Goal: Task Accomplishment & Management: Use online tool/utility

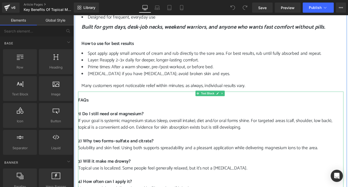
scroll to position [533, 0]
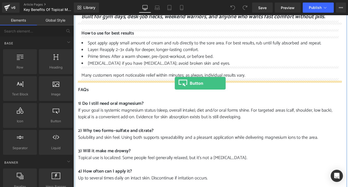
drag, startPoint x: 127, startPoint y: 132, endPoint x: 187, endPoint y: 92, distance: 72.4
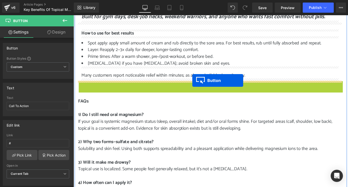
drag, startPoint x: 216, startPoint y: 95, endPoint x: 207, endPoint y: 88, distance: 11.7
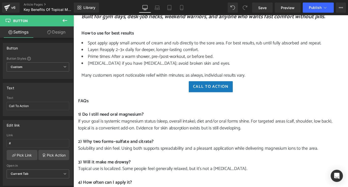
click at [66, 20] on icon at bounding box center [65, 21] width 6 height 6
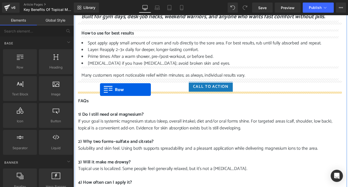
drag, startPoint x: 92, startPoint y: 75, endPoint x: 103, endPoint y: 99, distance: 25.9
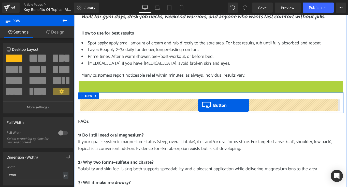
drag, startPoint x: 216, startPoint y: 94, endPoint x: 213, endPoint y: 116, distance: 22.1
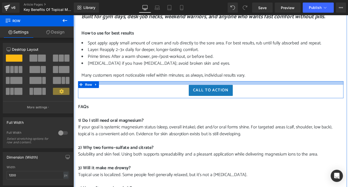
drag, startPoint x: 231, startPoint y: 96, endPoint x: 232, endPoint y: 92, distance: 3.7
click at [232, 92] on div at bounding box center [226, 91] width 297 height 4
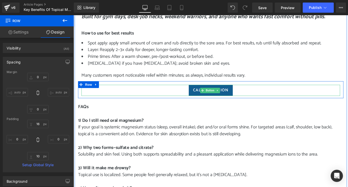
click at [208, 99] on span "Call To Action" at bounding box center [227, 99] width 40 height 7
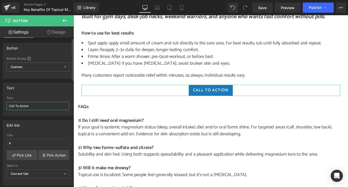
drag, startPoint x: 29, startPoint y: 106, endPoint x: 8, endPoint y: 106, distance: 21.1
click at [8, 106] on input "Call To Action" at bounding box center [38, 106] width 62 height 8
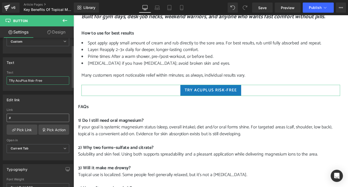
type input "TRy AcuPlus Risk-Free"
click at [36, 117] on input "#" at bounding box center [38, 118] width 62 height 8
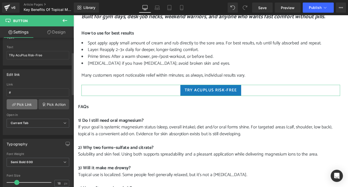
click at [27, 105] on link "Pick Link" at bounding box center [22, 104] width 31 height 10
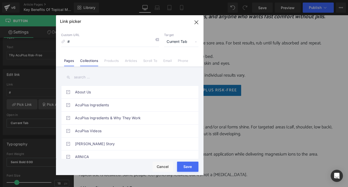
click at [87, 62] on link "Collections" at bounding box center [89, 63] width 18 height 8
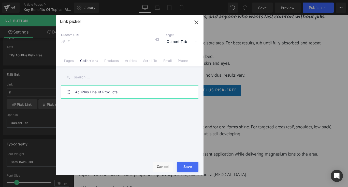
click at [96, 92] on link "AcuPlus Line of Products" at bounding box center [131, 92] width 112 height 13
type input "/collections/all"
click at [180, 169] on div "Rendering Content" at bounding box center [173, 167] width 31 height 6
click at [194, 165] on button "Save" at bounding box center [187, 167] width 21 height 10
type input "/collections/all"
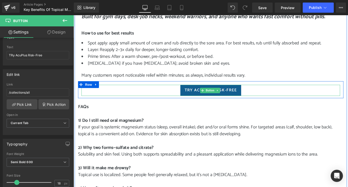
click at [250, 98] on span "TRy AcuPlus Risk-Free" at bounding box center [227, 99] width 58 height 7
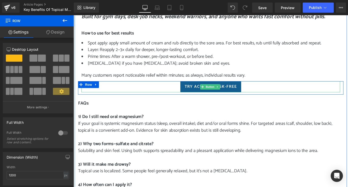
drag, startPoint x: 245, startPoint y: 93, endPoint x: 252, endPoint y: 96, distance: 7.2
click at [252, 96] on div "TRy AcuPlus Risk-Free [GEOGRAPHIC_DATA]" at bounding box center [226, 96] width 297 height 15
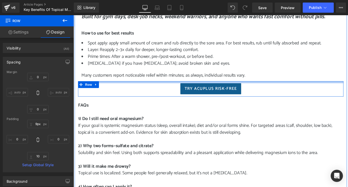
click at [256, 91] on div "TRy AcuPlus Risk-Free [GEOGRAPHIC_DATA]" at bounding box center [226, 97] width 297 height 17
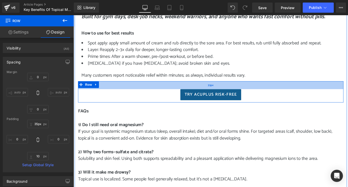
drag, startPoint x: 278, startPoint y: 89, endPoint x: 278, endPoint y: 96, distance: 6.6
click at [278, 96] on div "35px" at bounding box center [226, 93] width 297 height 9
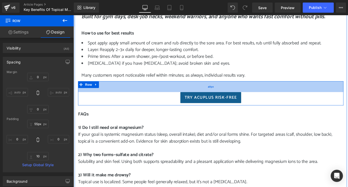
type input "56px"
drag, startPoint x: 274, startPoint y: 93, endPoint x: 275, endPoint y: 98, distance: 5.3
click at [275, 98] on div "48px" at bounding box center [226, 95] width 297 height 12
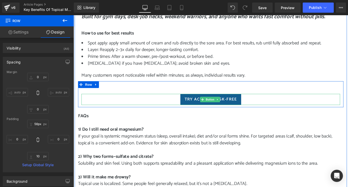
click at [255, 109] on link "TRy AcuPlus Risk-Free" at bounding box center [227, 110] width 68 height 12
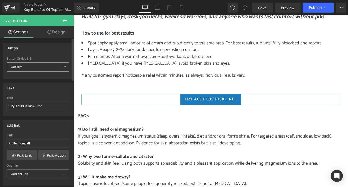
click at [62, 65] on span "Custom Setup Global Style" at bounding box center [38, 66] width 62 height 9
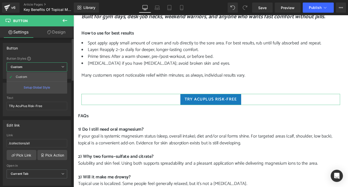
click at [62, 65] on span "Custom Setup Global Style" at bounding box center [37, 66] width 60 height 9
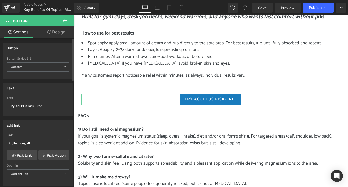
scroll to position [25, 0]
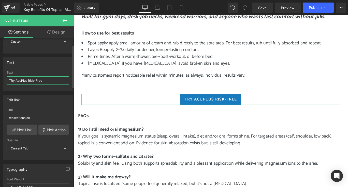
click at [11, 81] on input "TRy AcuPlus Risk-Free" at bounding box center [38, 80] width 62 height 8
click at [43, 99] on div "Edit link" at bounding box center [38, 100] width 70 height 10
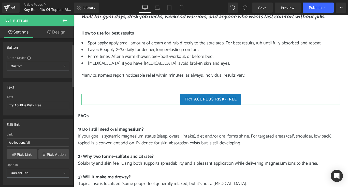
scroll to position [0, 0]
click at [44, 105] on input "Try AcuPlus Risk-Free" at bounding box center [38, 106] width 62 height 8
type input "Try AcuPlus Risk-Free"
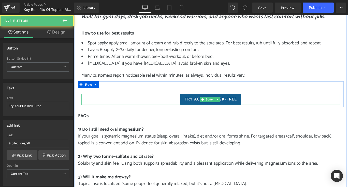
click at [204, 108] on span "Try AcuPlus Risk-Free" at bounding box center [227, 109] width 58 height 7
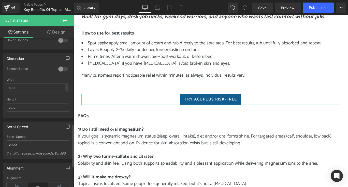
scroll to position [356, 0]
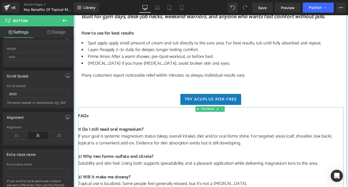
click at [260, 135] on p at bounding box center [226, 136] width 297 height 8
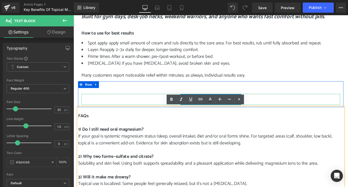
click at [318, 105] on div "Try AcuPlus Risk-Free" at bounding box center [227, 110] width 290 height 12
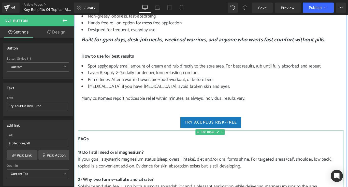
scroll to position [508, 0]
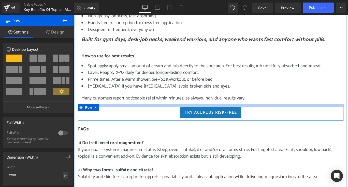
drag, startPoint x: 164, startPoint y: 127, endPoint x: 167, endPoint y: 117, distance: 11.2
click at [167, 117] on div at bounding box center [226, 117] width 297 height 4
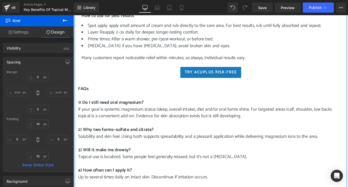
scroll to position [533, 0]
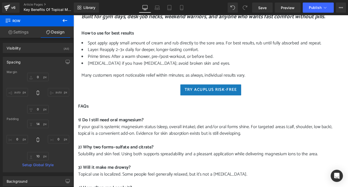
click at [66, 20] on icon at bounding box center [65, 21] width 6 height 6
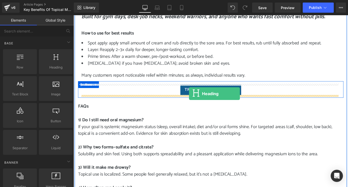
drag, startPoint x: 124, startPoint y: 81, endPoint x: 203, endPoint y: 103, distance: 82.0
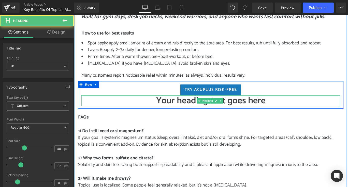
click at [288, 114] on h1 "Your heading text goes here" at bounding box center [227, 111] width 290 height 12
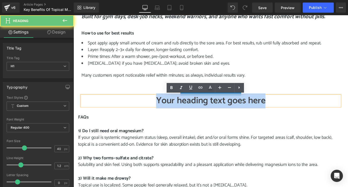
click at [288, 114] on h1 "Your heading text goes here" at bounding box center [227, 111] width 290 height 12
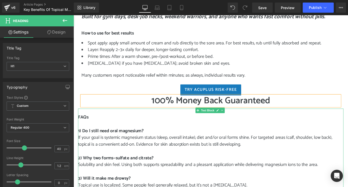
click at [291, 136] on p at bounding box center [226, 138] width 297 height 8
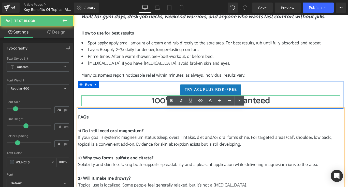
click at [283, 113] on h1 "100% Money Back Guaranteed" at bounding box center [227, 111] width 290 height 12
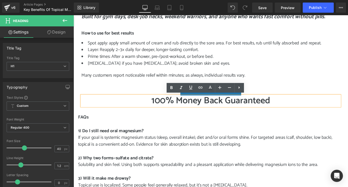
click at [292, 111] on h1 "100% Money Back Guaranteed" at bounding box center [227, 111] width 290 height 12
click at [286, 111] on h1 "100% Money Back Guaranteed" at bounding box center [227, 111] width 290 height 12
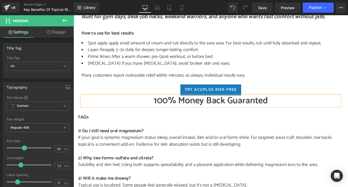
click at [311, 113] on h1 "100% Money Back Guaranted" at bounding box center [227, 111] width 290 height 12
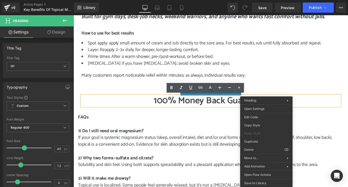
click at [275, 98] on div "Try AcuPlus Risk-Free" at bounding box center [227, 99] width 290 height 12
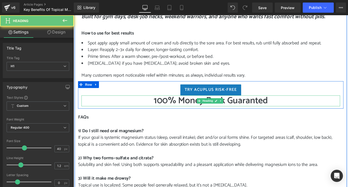
click at [268, 113] on h1 "100% Money Back Guaranted" at bounding box center [227, 111] width 290 height 12
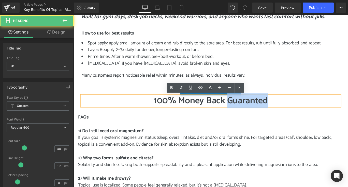
drag, startPoint x: 244, startPoint y: 112, endPoint x: 290, endPoint y: 113, distance: 46.0
click at [290, 113] on h1 "100% Money Back Guaranted" at bounding box center [227, 111] width 290 height 12
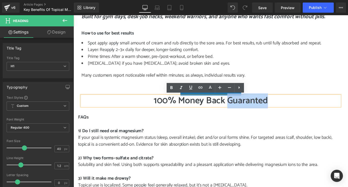
click at [283, 111] on h1 "100% Money Back Guaranted" at bounding box center [227, 111] width 290 height 12
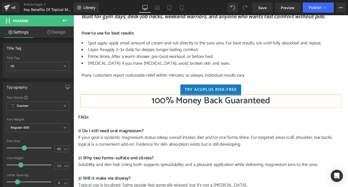
click at [302, 111] on h1 "100% Money Back Guaranteed" at bounding box center [227, 111] width 290 height 12
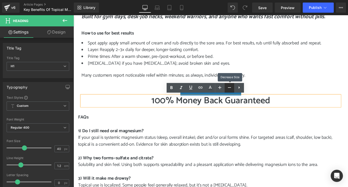
click at [229, 87] on icon at bounding box center [229, 88] width 6 height 6
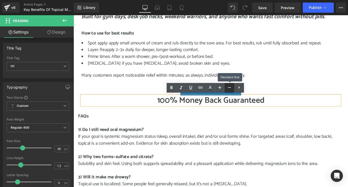
click at [229, 87] on icon at bounding box center [229, 88] width 6 height 6
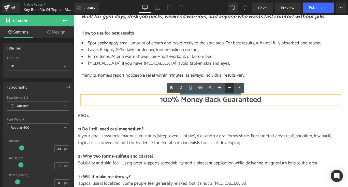
click at [229, 88] on icon at bounding box center [229, 87] width 3 height 1
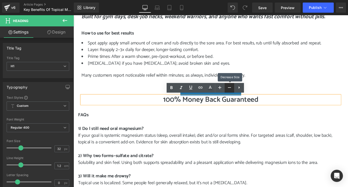
click at [229, 88] on icon at bounding box center [229, 87] width 3 height 1
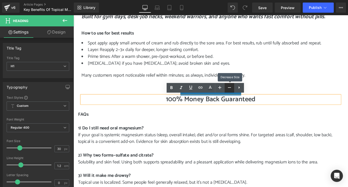
click at [229, 88] on icon at bounding box center [229, 87] width 3 height 1
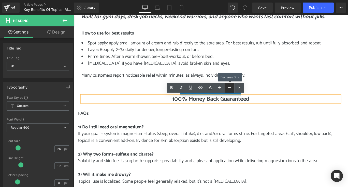
click at [229, 88] on icon at bounding box center [229, 87] width 3 height 1
type input "24"
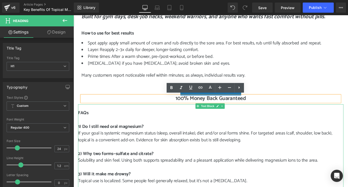
click at [259, 131] on p at bounding box center [226, 133] width 297 height 8
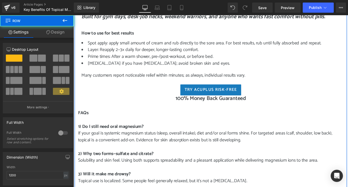
click at [78, 42] on div "How to use for best results Text Block Spot apply: apply small amount of cream …" at bounding box center [226, 56] width 297 height 65
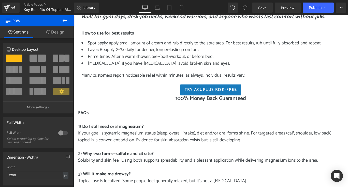
click at [66, 21] on icon at bounding box center [65, 21] width 6 height 6
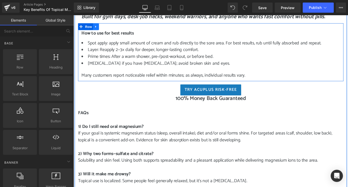
click at [98, 27] on icon at bounding box center [99, 28] width 4 height 4
click at [90, 26] on span "Row" at bounding box center [90, 28] width 10 height 8
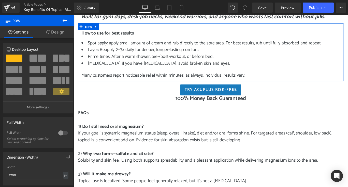
click at [62, 35] on link "Design" at bounding box center [55, 31] width 37 height 11
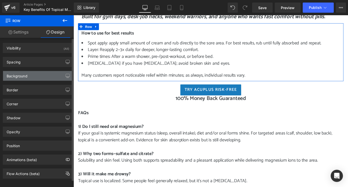
click at [50, 77] on div "Background" at bounding box center [38, 76] width 70 height 10
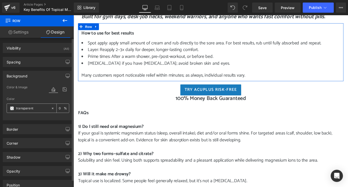
click at [12, 109] on span at bounding box center [12, 108] width 4 height 4
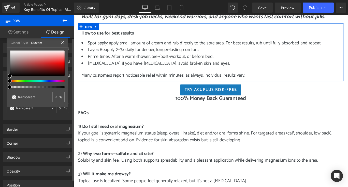
type input "#000000"
type input "100"
type input "#000000"
type input "100"
click at [43, 81] on div at bounding box center [35, 81] width 55 height 2
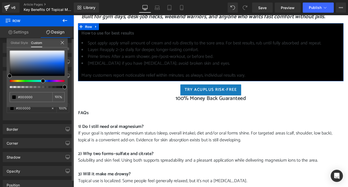
drag, startPoint x: 45, startPoint y: 82, endPoint x: 41, endPoint y: 82, distance: 4.3
click at [41, 82] on span at bounding box center [43, 81] width 4 height 4
type input "#bbc7dc"
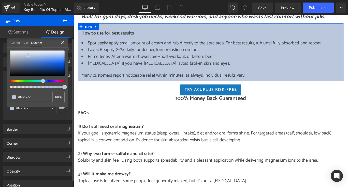
click at [28, 56] on div at bounding box center [37, 63] width 55 height 25
type input "#dee7f6"
click at [42, 53] on div at bounding box center [37, 63] width 55 height 25
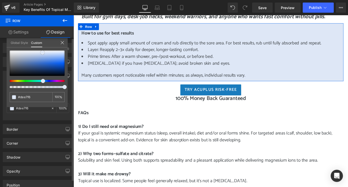
type input "#7fa3e0"
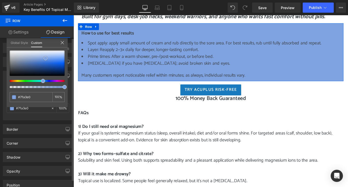
click at [45, 58] on div at bounding box center [37, 63] width 55 height 25
type input "#eff3fa"
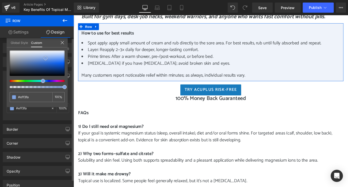
click at [43, 52] on div at bounding box center [37, 63] width 55 height 25
type input "#eff1fa"
type input "#eff2fa"
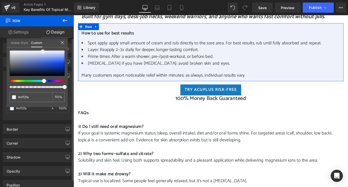
type input "#eff3fa"
type input "#eff4fa"
drag, startPoint x: 43, startPoint y: 81, endPoint x: 41, endPoint y: 81, distance: 2.8
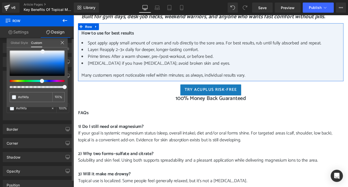
click at [41, 81] on span at bounding box center [42, 81] width 4 height 4
type input "#d0def0"
click at [39, 54] on div at bounding box center [37, 63] width 55 height 25
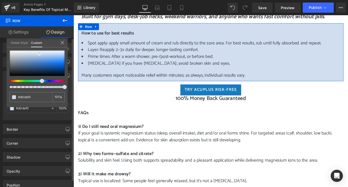
type input "#d0daf0"
type input "#d0dcf0"
type input "#d0ddf0"
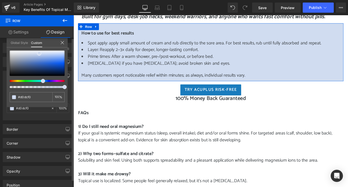
type input "#d0ddf0"
type input "#d0def0"
click at [41, 82] on span at bounding box center [42, 81] width 4 height 4
type input "#c2daf9"
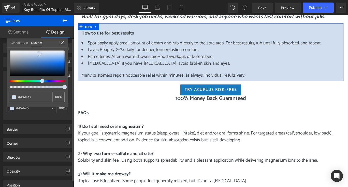
type input "#c2daf9"
click at [56, 54] on div at bounding box center [37, 63] width 55 height 25
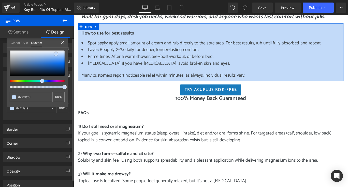
type input "#95c2fd"
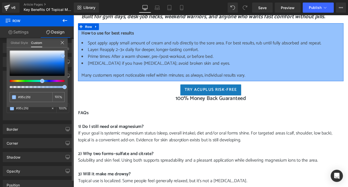
click at [63, 56] on div at bounding box center [37, 63] width 55 height 25
type input "#d2e5fe"
click at [63, 53] on div at bounding box center [37, 63] width 55 height 25
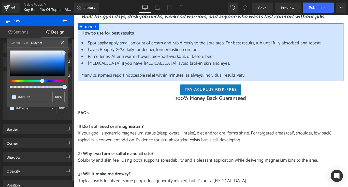
type input "#d1e4ff"
type input "#cce1ff"
drag, startPoint x: 64, startPoint y: 52, endPoint x: 68, endPoint y: 53, distance: 3.6
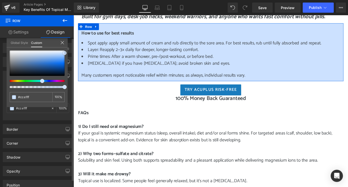
click at [68, 67] on div "Background Color & Image color rgba(204, 225, 255, 1) Color #cce1ff 100 % Image…" at bounding box center [38, 93] width 76 height 53
type input "#c6deff"
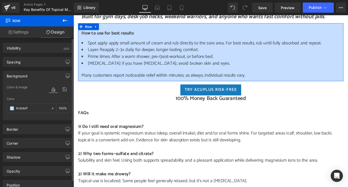
click at [57, 33] on link "Design" at bounding box center [55, 31] width 37 height 11
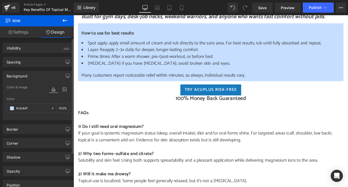
click at [108, 27] on body "Skip to content Submit Close search LIMITED TIME OFFER: BUY A 3 PACK ROLL-ON BU…" at bounding box center [226, 50] width 307 height 1137
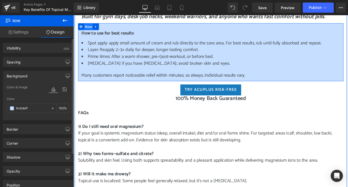
click at [90, 28] on span "Row" at bounding box center [90, 29] width 10 height 8
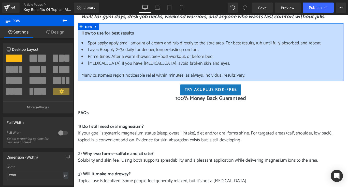
click at [59, 32] on link "Design" at bounding box center [55, 31] width 37 height 11
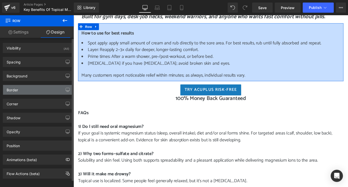
click at [48, 89] on div "Border" at bounding box center [38, 90] width 70 height 10
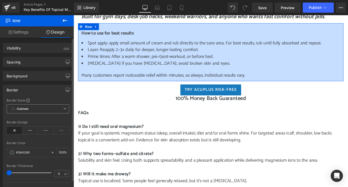
click at [63, 109] on icon at bounding box center [64, 108] width 3 height 3
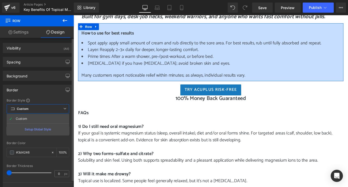
click at [63, 109] on icon at bounding box center [64, 108] width 3 height 3
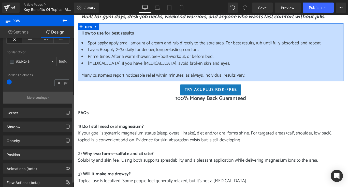
scroll to position [102, 0]
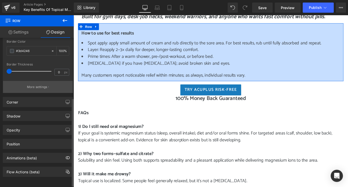
click at [31, 87] on p "More settings" at bounding box center [37, 87] width 20 height 5
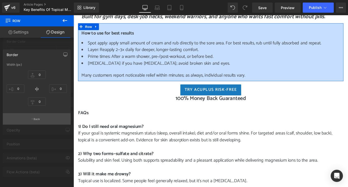
click at [41, 120] on button "Back" at bounding box center [37, 118] width 68 height 11
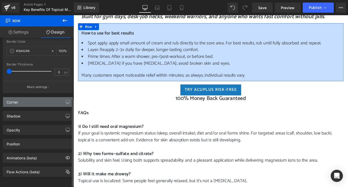
click at [31, 103] on div "Corner" at bounding box center [38, 102] width 70 height 10
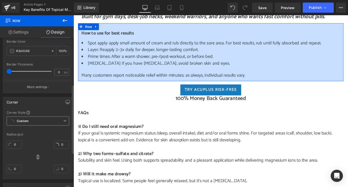
click at [48, 121] on span "Custom Setup Global Style" at bounding box center [38, 121] width 62 height 9
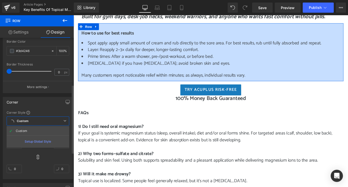
click at [48, 121] on span "Custom Setup Global Style" at bounding box center [38, 121] width 62 height 9
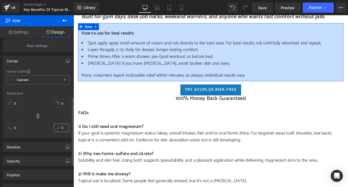
scroll to position [152, 0]
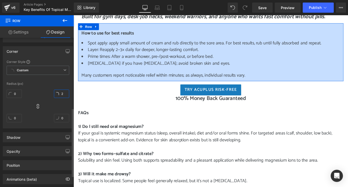
type input "3"
click at [61, 91] on input "3" at bounding box center [61, 94] width 15 height 8
type input "3"
click at [18, 92] on input "3" at bounding box center [14, 94] width 15 height 8
type input "3"
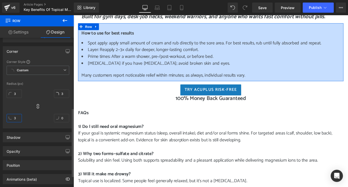
click at [18, 117] on input "3" at bounding box center [14, 118] width 15 height 8
type input "3"
click at [63, 117] on input "3" at bounding box center [61, 118] width 15 height 8
click at [22, 91] on input "3" at bounding box center [14, 94] width 15 height 8
click at [38, 107] on icon at bounding box center [37, 106] width 5 height 5
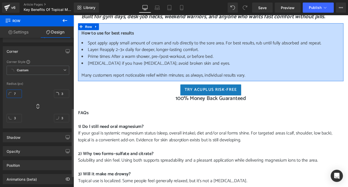
click at [19, 92] on input "7" at bounding box center [14, 94] width 15 height 8
type input "3"
click at [19, 94] on input "3" at bounding box center [14, 94] width 15 height 8
click at [28, 104] on div "3px 3 3px 3 3px 3 3px 3" at bounding box center [38, 108] width 62 height 41
click at [37, 106] on icon at bounding box center [37, 106] width 5 height 5
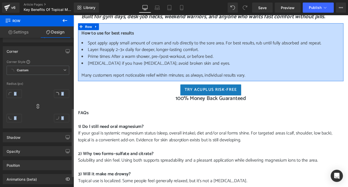
drag, startPoint x: 37, startPoint y: 106, endPoint x: 37, endPoint y: 102, distance: 3.3
click at [37, 102] on div "3px 3 3px 3 3px 3 3px 3" at bounding box center [38, 108] width 62 height 41
type input "10"
click at [63, 112] on div "10" at bounding box center [61, 120] width 15 height 16
click at [62, 94] on input "3" at bounding box center [61, 94] width 15 height 8
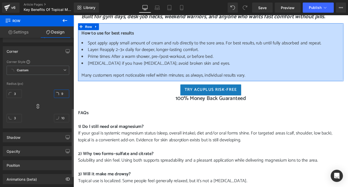
type input "10"
drag, startPoint x: 62, startPoint y: 94, endPoint x: 63, endPoint y: 90, distance: 3.7
click at [63, 90] on input "10" at bounding box center [61, 94] width 15 height 8
click at [16, 93] on input "3" at bounding box center [14, 94] width 15 height 8
type input "10"
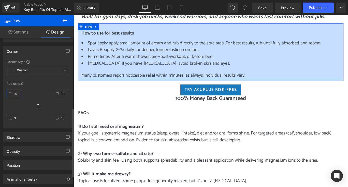
drag, startPoint x: 15, startPoint y: 94, endPoint x: 20, endPoint y: 90, distance: 6.0
click at [20, 90] on input "10" at bounding box center [14, 94] width 15 height 8
click at [15, 117] on input "3" at bounding box center [14, 118] width 15 height 8
type input "10"
click at [21, 114] on input "10" at bounding box center [14, 118] width 15 height 8
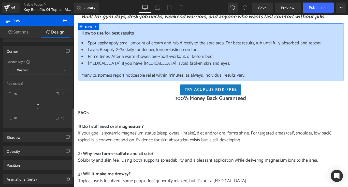
click at [37, 119] on div "10px 10 10px 10 10px 10 10px 10" at bounding box center [38, 108] width 62 height 41
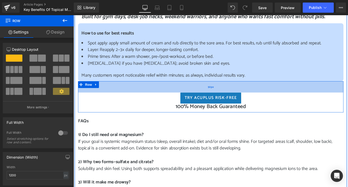
drag, startPoint x: 277, startPoint y: 90, endPoint x: 279, endPoint y: 99, distance: 9.5
click at [279, 99] on div "50px" at bounding box center [226, 95] width 297 height 13
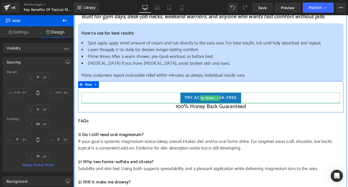
click at [158, 113] on div at bounding box center [227, 113] width 290 height 1
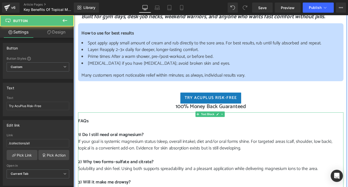
click at [182, 152] on p "1) Do I still need oral magnesium?" at bounding box center [226, 150] width 297 height 8
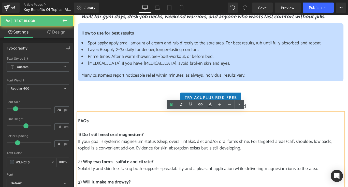
click at [73, 15] on div at bounding box center [73, 15] width 0 height 0
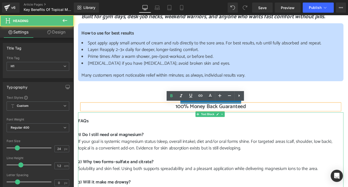
click at [175, 161] on p "If your goal is systemic magnesium status (sleep, overall intake), diet and/or …" at bounding box center [226, 160] width 297 height 15
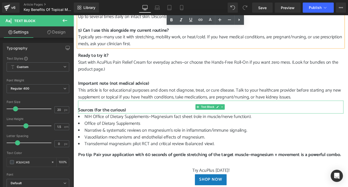
scroll to position [762, 0]
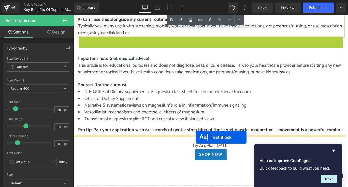
drag, startPoint x: 211, startPoint y: 53, endPoint x: 210, endPoint y: 152, distance: 99.3
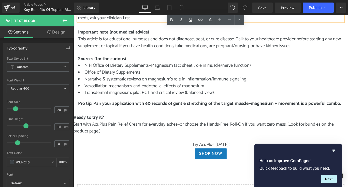
scroll to position [813, 0]
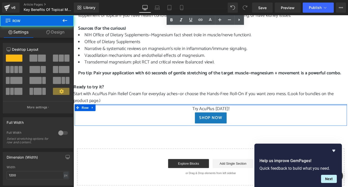
drag, startPoint x: 229, startPoint y: 118, endPoint x: 229, endPoint y: 112, distance: 6.4
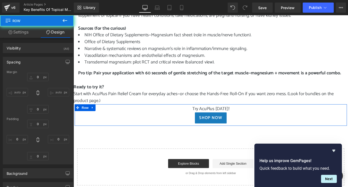
type input "0"
type input "6"
type input "0"
type input "10"
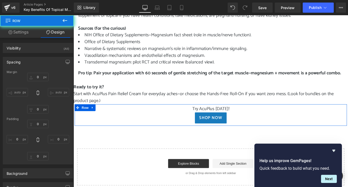
type input "0"
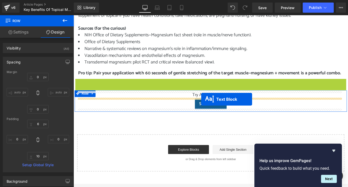
drag, startPoint x: 211, startPoint y: 101, endPoint x: 216, endPoint y: 109, distance: 9.6
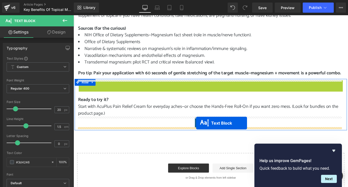
drag, startPoint x: 211, startPoint y: 90, endPoint x: 211, endPoint y: 136, distance: 46.2
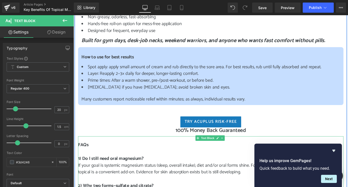
scroll to position [457, 0]
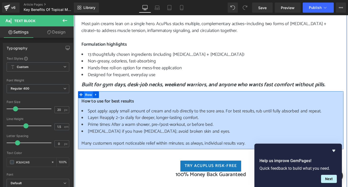
click at [88, 103] on span "Row" at bounding box center [90, 105] width 10 height 8
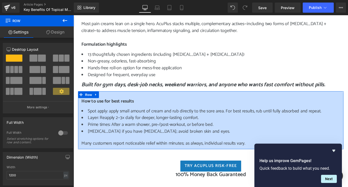
click at [59, 33] on link "Design" at bounding box center [55, 31] width 37 height 11
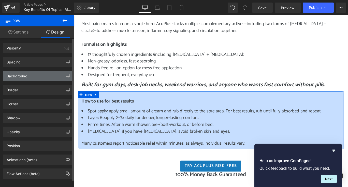
click at [56, 77] on div "Background" at bounding box center [38, 76] width 70 height 10
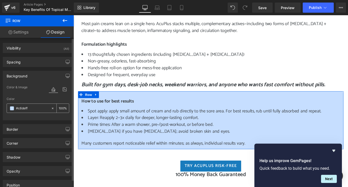
click at [51, 108] on icon at bounding box center [53, 109] width 4 height 4
type input "none"
type input "0"
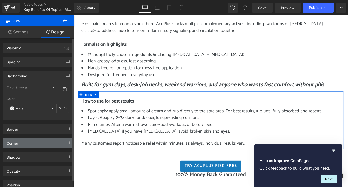
click at [34, 145] on div "Corner" at bounding box center [38, 143] width 70 height 10
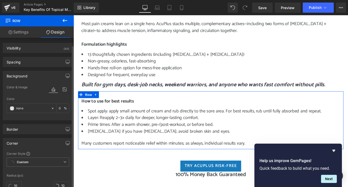
scroll to position [51, 0]
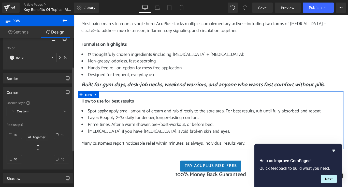
click at [37, 147] on icon at bounding box center [38, 147] width 2 height 5
click at [37, 147] on icon at bounding box center [37, 147] width 5 height 5
click at [37, 147] on icon at bounding box center [38, 147] width 2 height 5
type input "0"
click at [38, 147] on icon at bounding box center [37, 147] width 5 height 5
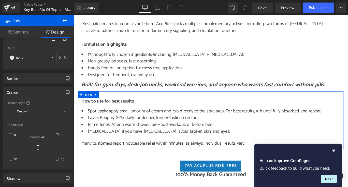
type input "0"
click at [51, 146] on div "0px 0 0px 0 0px 0 0px 0" at bounding box center [38, 149] width 62 height 41
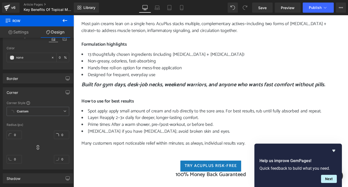
click at [66, 21] on icon at bounding box center [65, 21] width 6 height 6
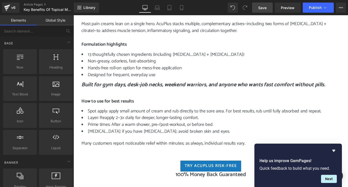
click at [267, 7] on link "Save" at bounding box center [262, 8] width 21 height 10
click at [310, 6] on span "Publish" at bounding box center [314, 8] width 13 height 4
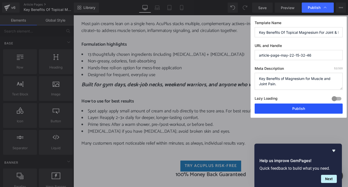
click at [283, 108] on button "Publish" at bounding box center [298, 109] width 88 height 10
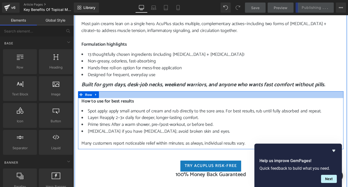
scroll to position [330, 0]
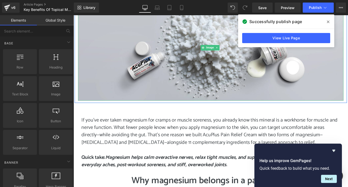
scroll to position [25, 0]
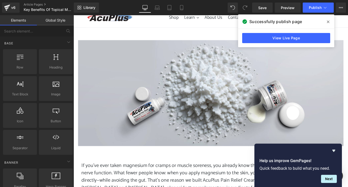
click at [328, 22] on icon at bounding box center [327, 22] width 3 height 4
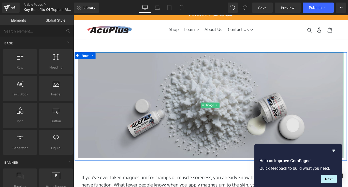
scroll to position [0, 0]
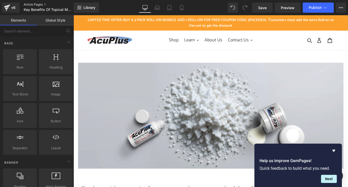
click at [31, 5] on link "Article Pages" at bounding box center [53, 5] width 58 height 4
